Goal: Task Accomplishment & Management: Manage account settings

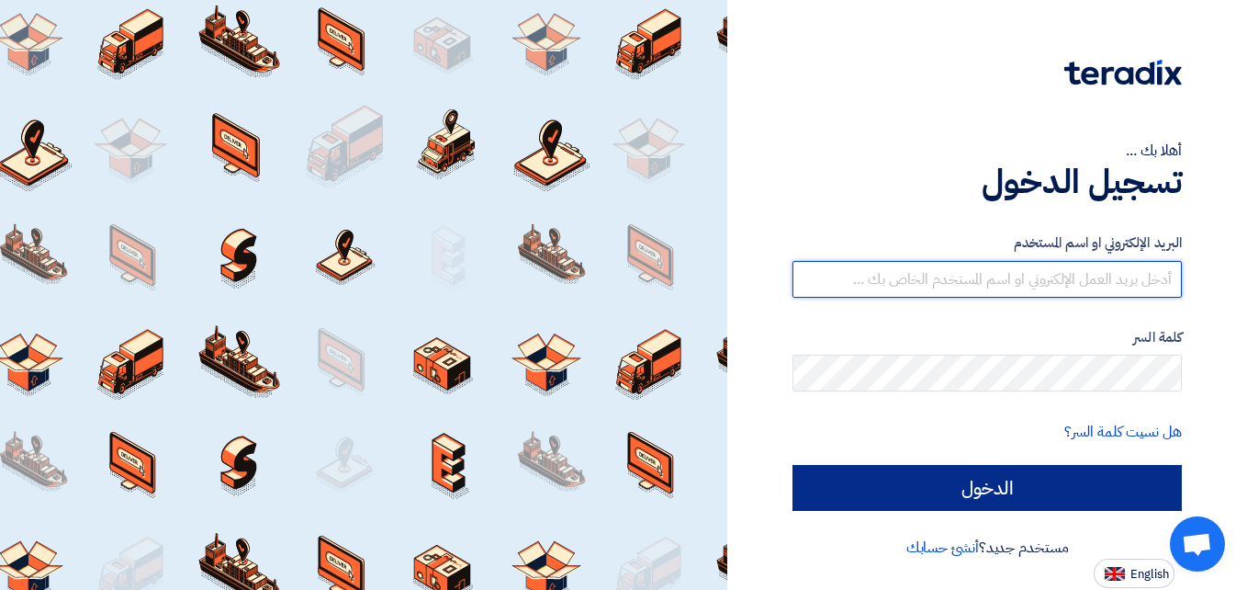
type input "[EMAIL_ADDRESS][DOMAIN_NAME]"
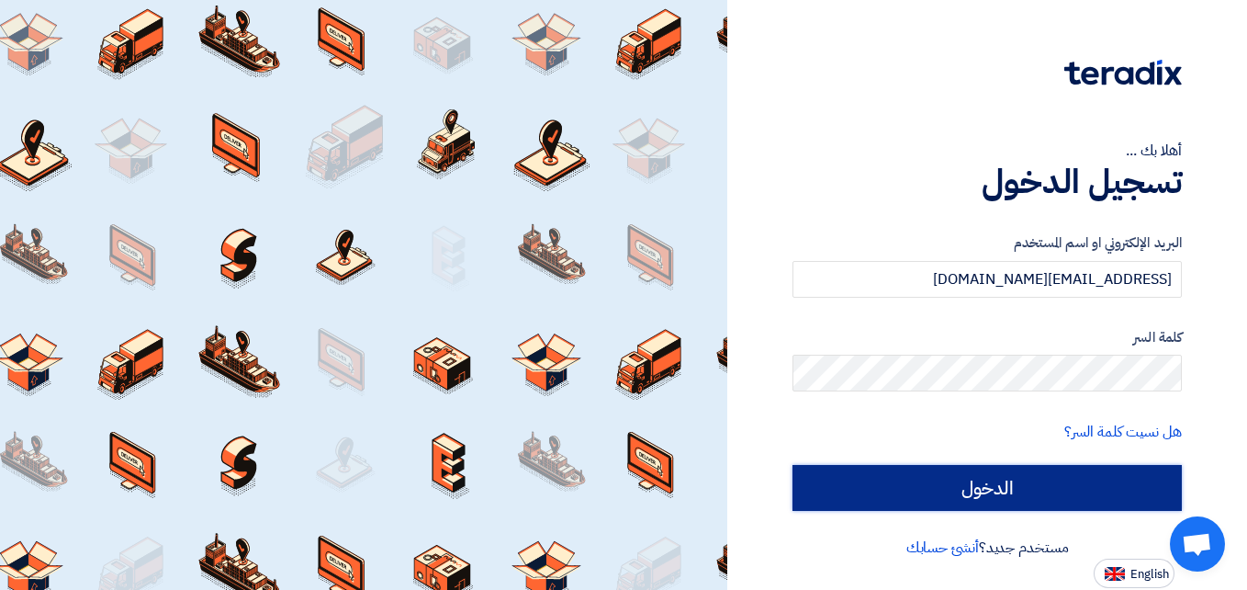
click at [1009, 480] on input "الدخول" at bounding box center [987, 488] width 389 height 46
type input "Sign in"
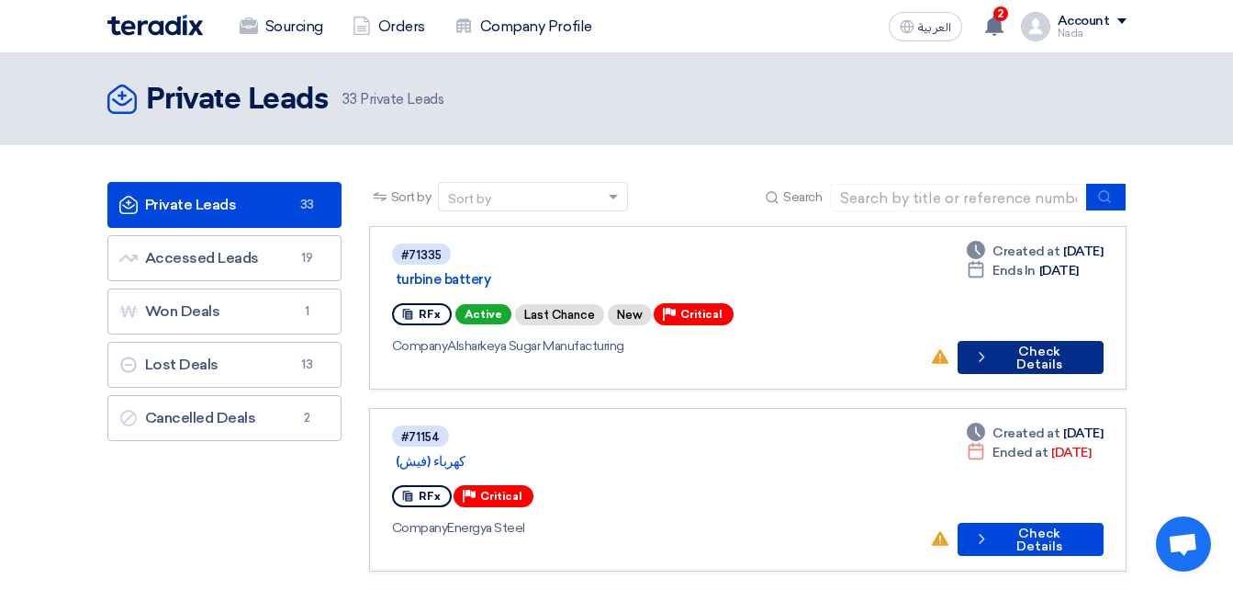
click at [1056, 341] on button "Check details Check Details" at bounding box center [1030, 357] width 145 height 33
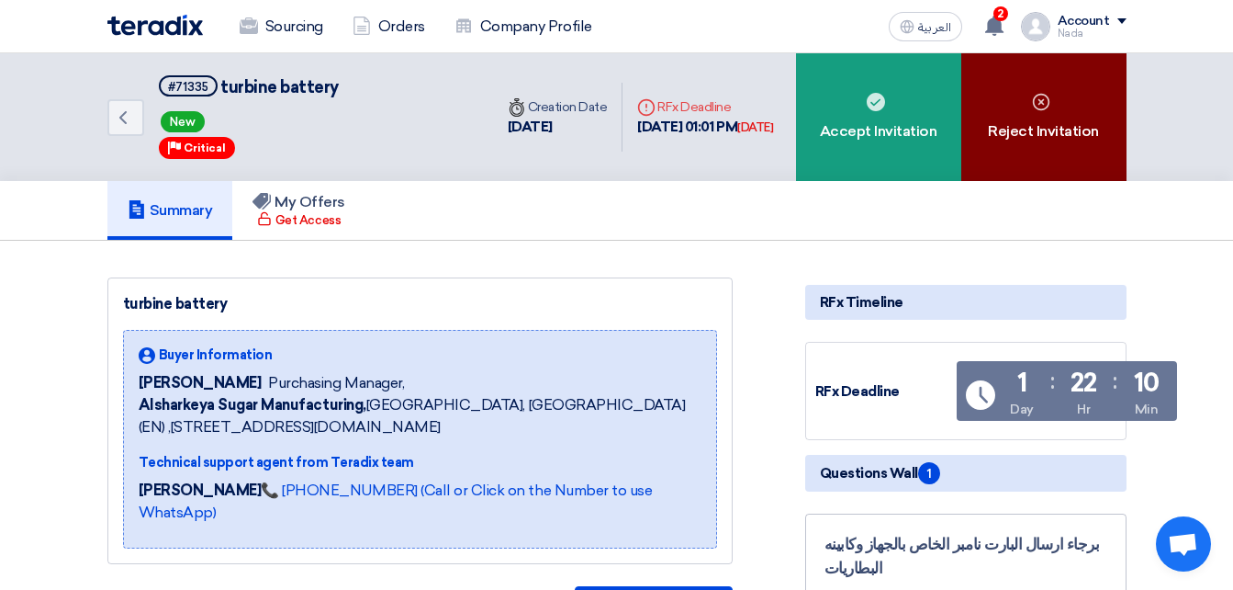
click at [1032, 129] on div "Reject Invitation" at bounding box center [1044, 117] width 165 height 128
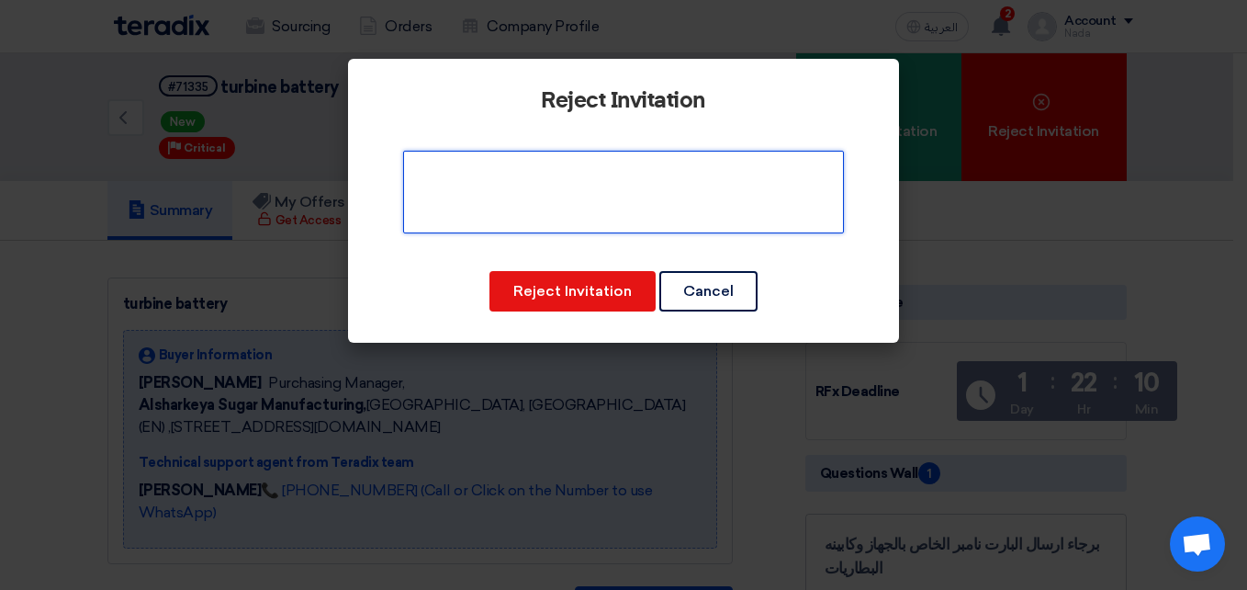
click at [630, 203] on textarea at bounding box center [623, 192] width 441 height 83
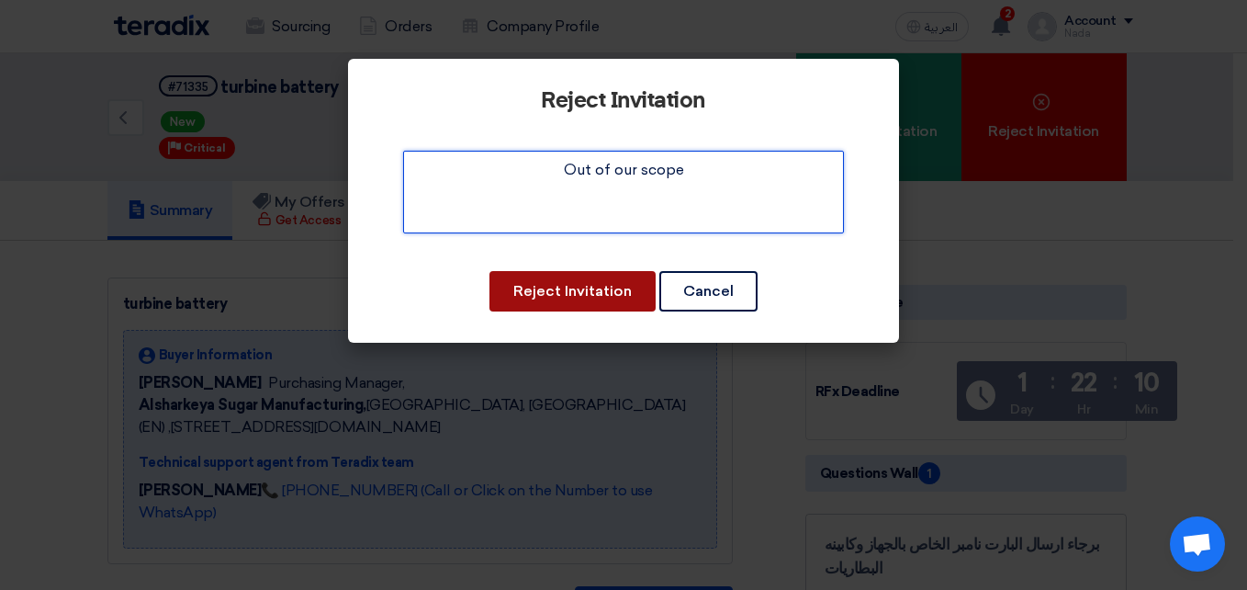
type textarea "Out of our scope"
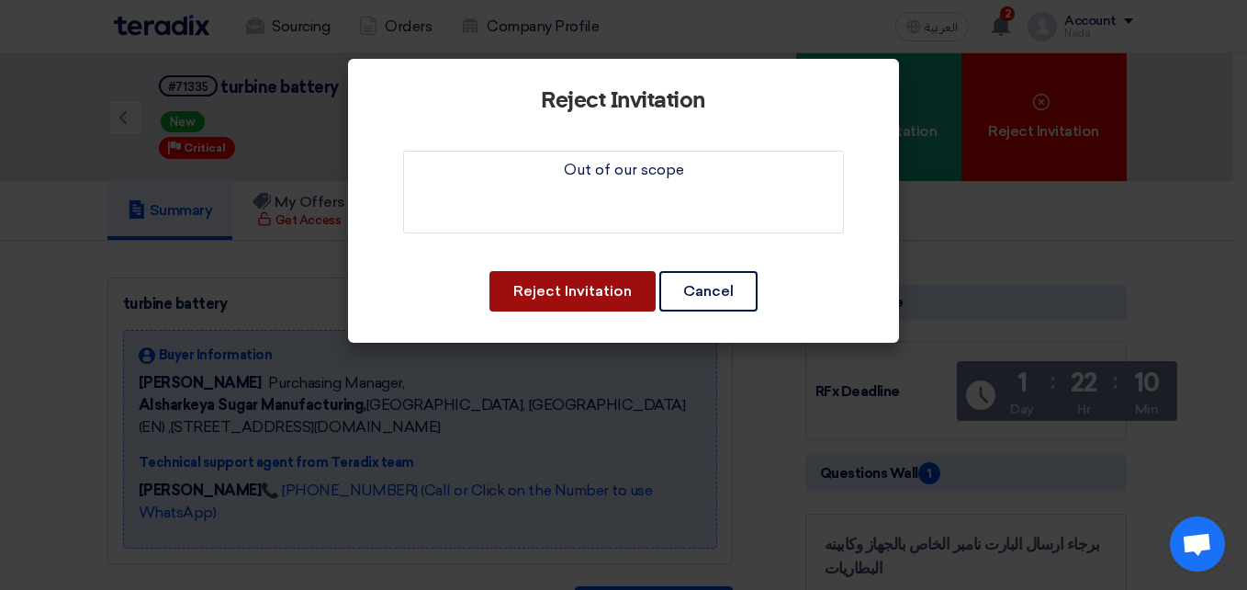
click at [629, 295] on button "Reject Invitation" at bounding box center [572, 291] width 166 height 40
